Goal: Information Seeking & Learning: Stay updated

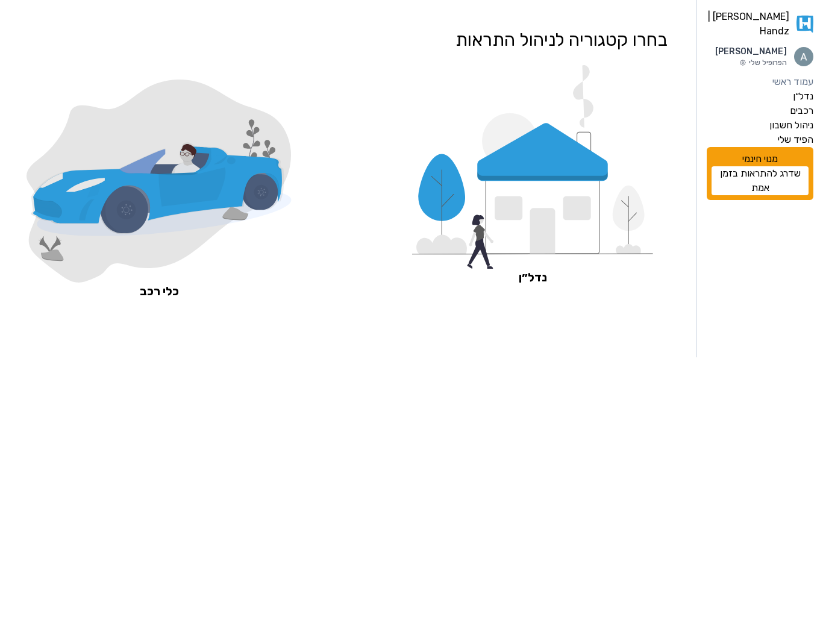
click at [561, 240] on icon at bounding box center [543, 215] width 115 height 80
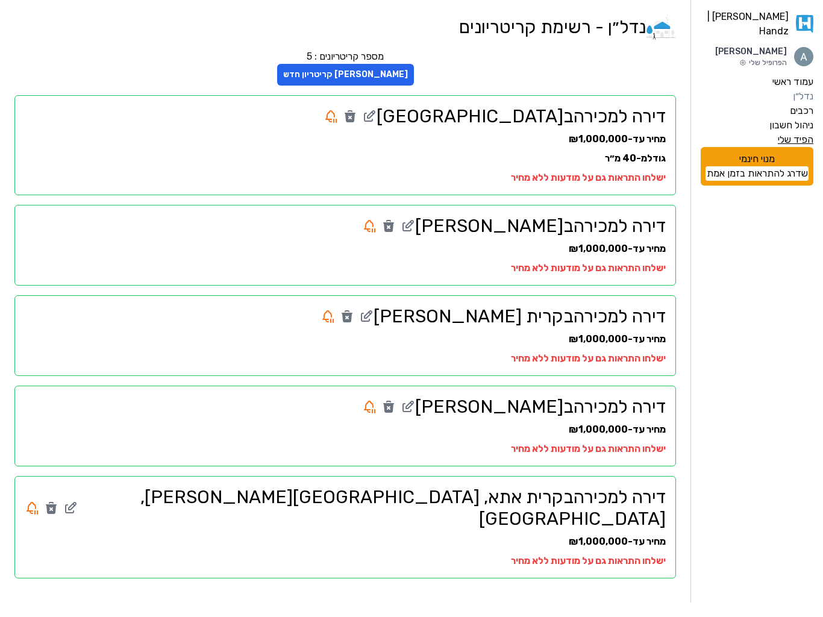
click at [788, 135] on label "הפיד שלי" at bounding box center [796, 140] width 36 height 14
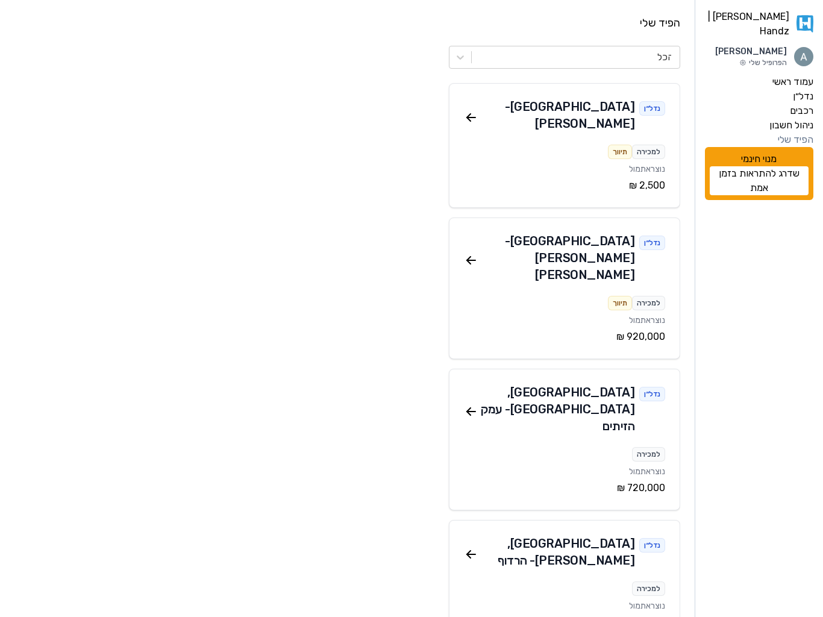
click at [585, 162] on div "נוצר אתמול" at bounding box center [564, 169] width 201 height 14
click at [475, 111] on icon at bounding box center [471, 117] width 14 height 14
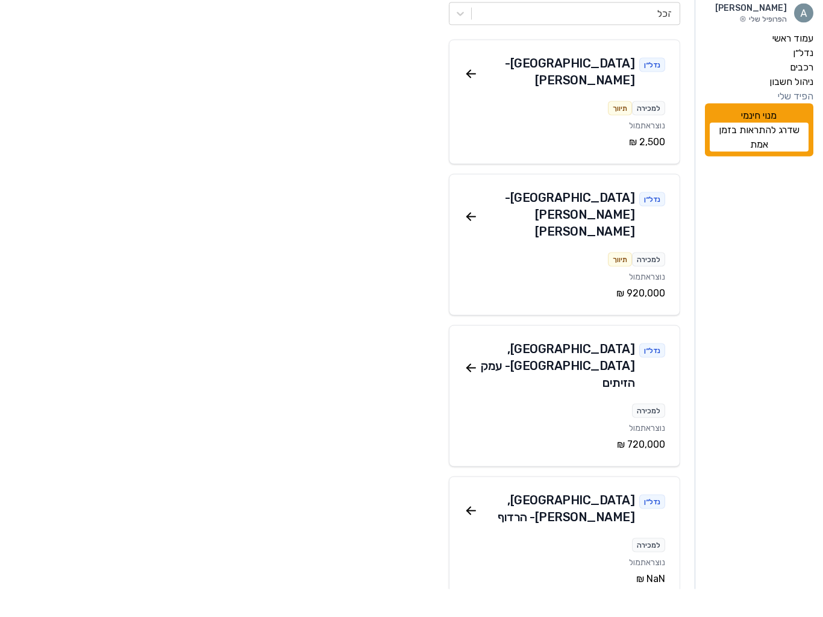
scroll to position [16, 0]
click at [473, 388] on icon at bounding box center [471, 395] width 14 height 14
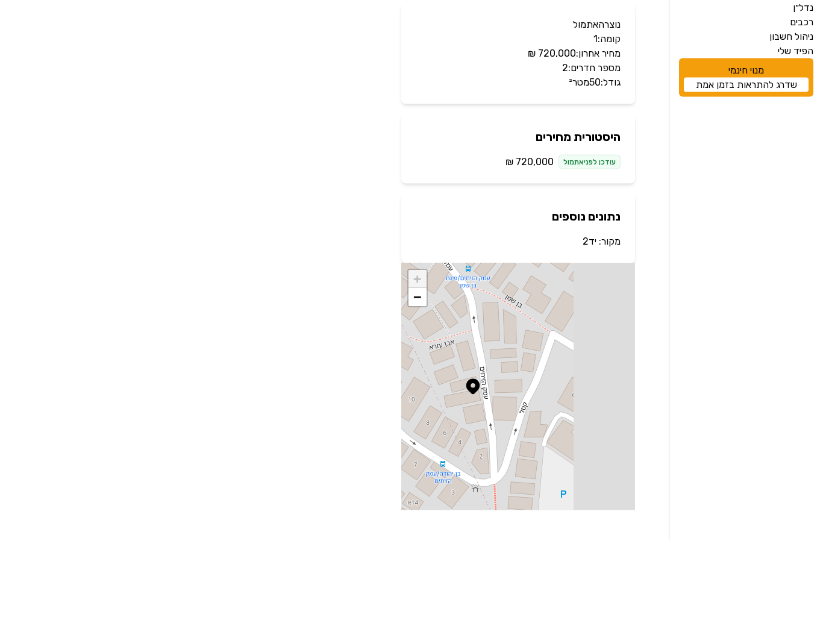
scroll to position [12, 0]
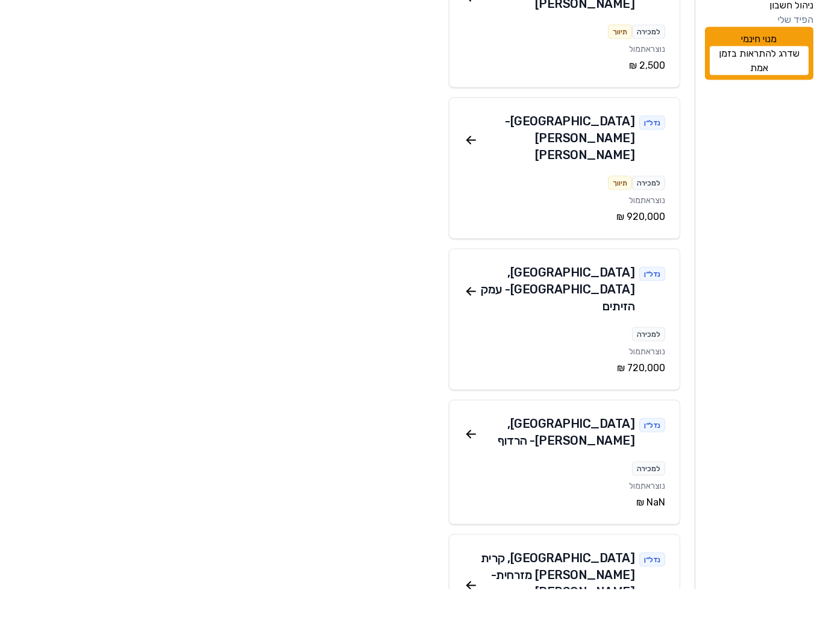
scroll to position [93, 0]
click at [477, 454] on icon at bounding box center [471, 461] width 14 height 14
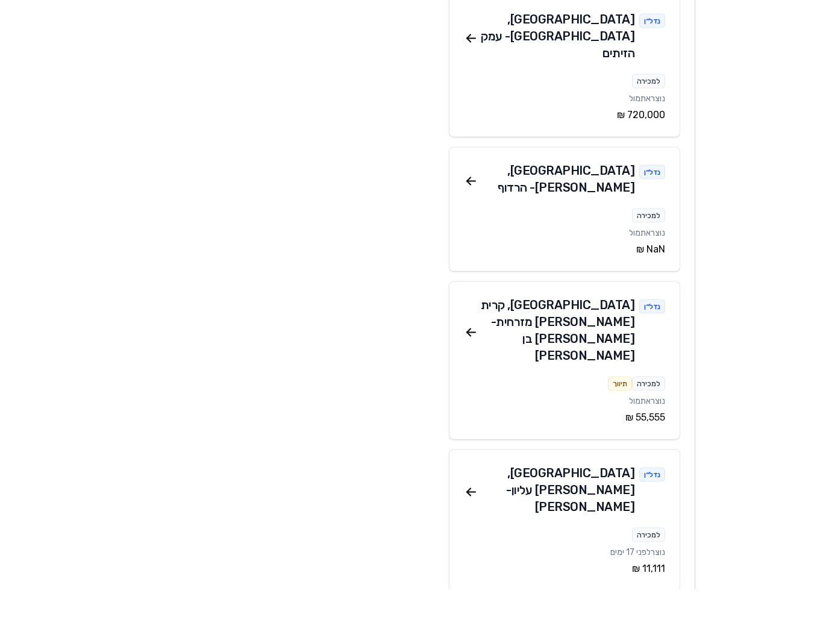
scroll to position [346, 0]
click at [471, 512] on icon at bounding box center [471, 519] width 14 height 14
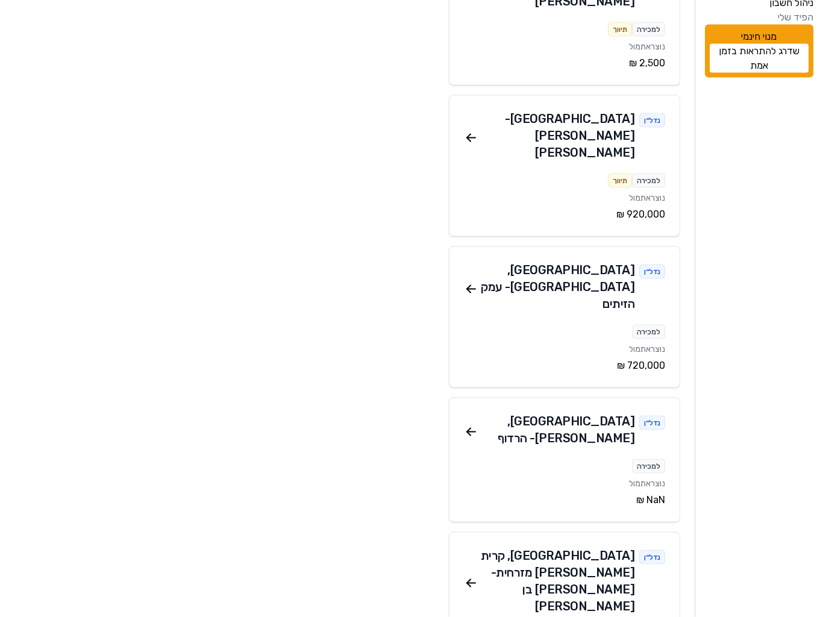
scroll to position [74, 0]
